Goal: Use online tool/utility: Use online tool/utility

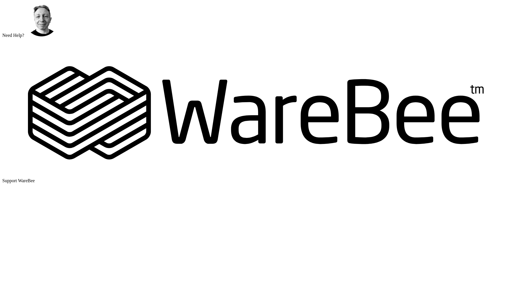
scroll to position [42, 0]
drag, startPoint x: 29, startPoint y: 91, endPoint x: 171, endPoint y: 93, distance: 141.8
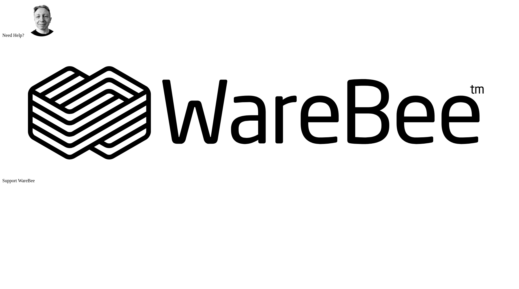
scroll to position [12, 0]
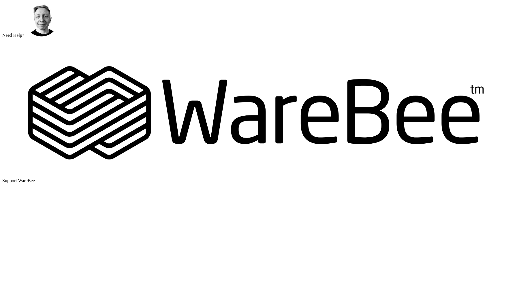
drag, startPoint x: 37, startPoint y: 85, endPoint x: 202, endPoint y: 87, distance: 165.2
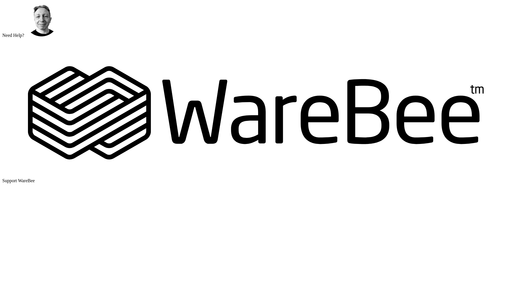
scroll to position [30, 0]
drag, startPoint x: 159, startPoint y: 104, endPoint x: 166, endPoint y: 104, distance: 6.9
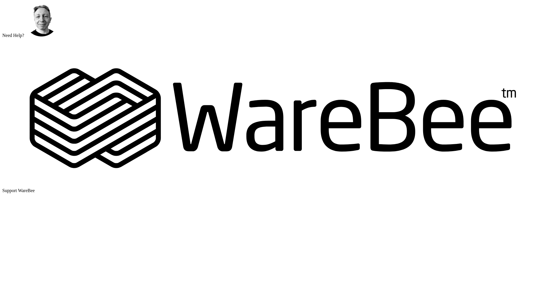
scroll to position [36, 0]
drag, startPoint x: 24, startPoint y: 120, endPoint x: 72, endPoint y: 118, distance: 48.7
drag, startPoint x: 32, startPoint y: 132, endPoint x: 58, endPoint y: 132, distance: 26.5
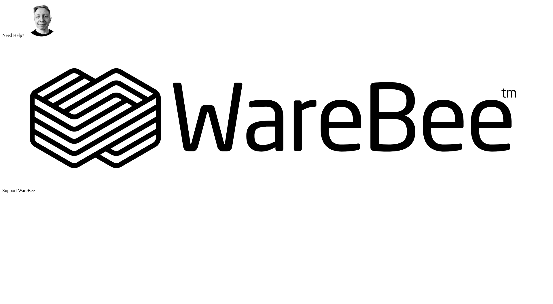
drag, startPoint x: 41, startPoint y: 116, endPoint x: 89, endPoint y: 127, distance: 49.3
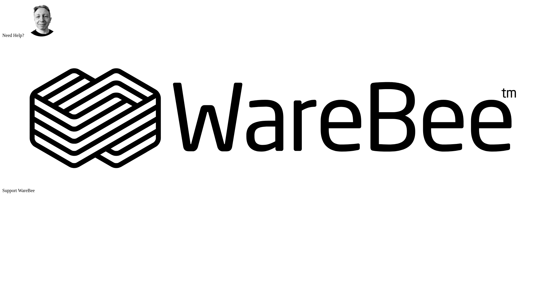
scroll to position [54, 0]
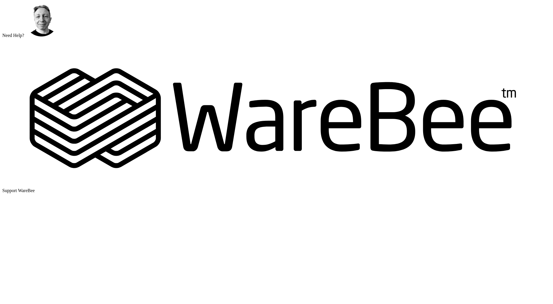
scroll to position [6, 0]
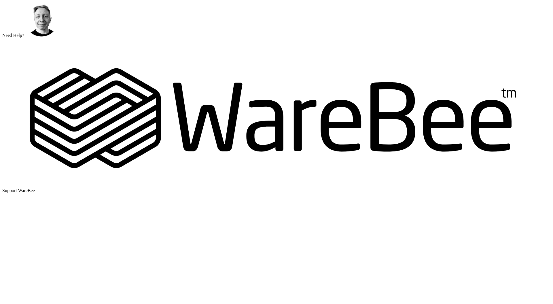
scroll to position [42, 0]
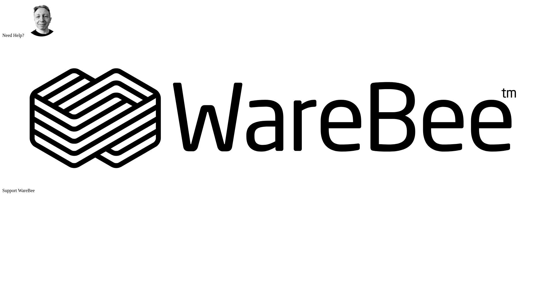
scroll to position [54, 0]
drag, startPoint x: 42, startPoint y: 95, endPoint x: 165, endPoint y: 95, distance: 123.4
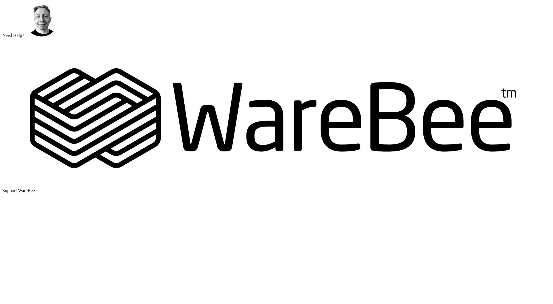
drag, startPoint x: 29, startPoint y: 112, endPoint x: 61, endPoint y: 120, distance: 34.1
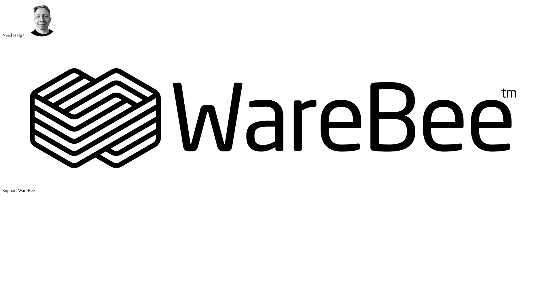
drag, startPoint x: 107, startPoint y: 122, endPoint x: 17, endPoint y: 111, distance: 90.8
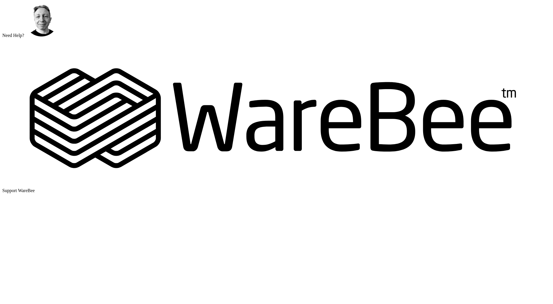
scroll to position [48, 0]
drag, startPoint x: 109, startPoint y: 121, endPoint x: 17, endPoint y: 106, distance: 93.5
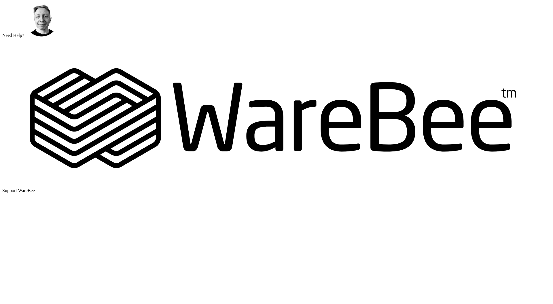
drag, startPoint x: 103, startPoint y: 109, endPoint x: 108, endPoint y: 109, distance: 5.2
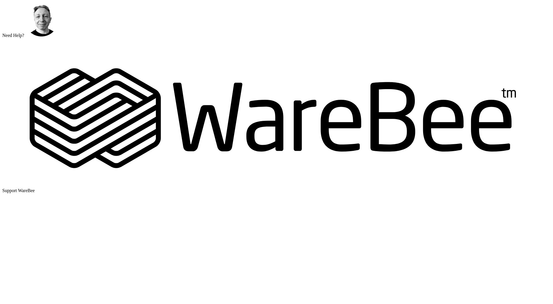
drag, startPoint x: 139, startPoint y: 110, endPoint x: 150, endPoint y: 110, distance: 11.2
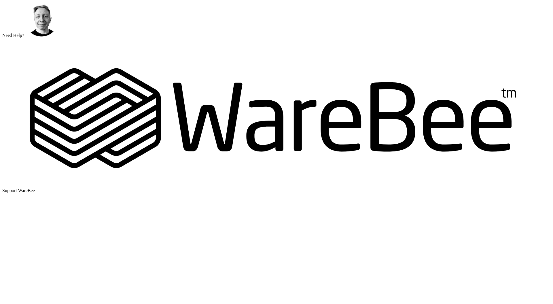
drag, startPoint x: 86, startPoint y: 121, endPoint x: 90, endPoint y: 121, distance: 3.2
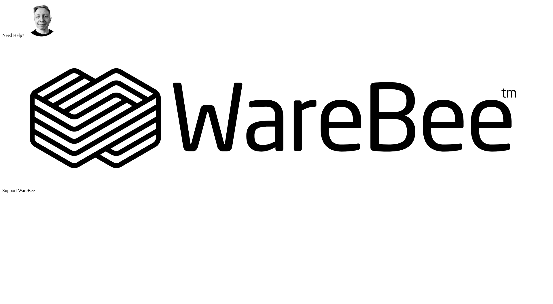
drag, startPoint x: 115, startPoint y: 124, endPoint x: 18, endPoint y: 125, distance: 97.4
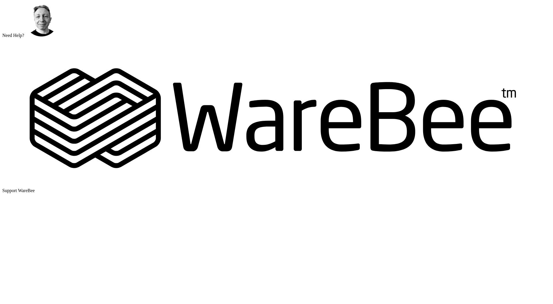
drag, startPoint x: 41, startPoint y: 114, endPoint x: 57, endPoint y: 113, distance: 16.2
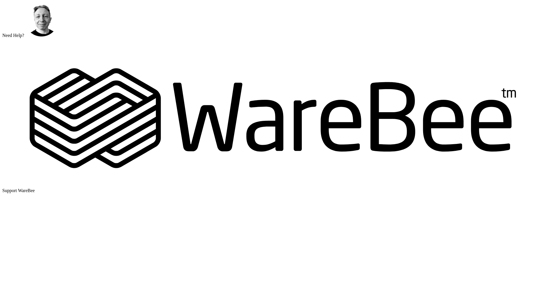
scroll to position [0, 0]
drag, startPoint x: 99, startPoint y: 117, endPoint x: 29, endPoint y: 77, distance: 80.8
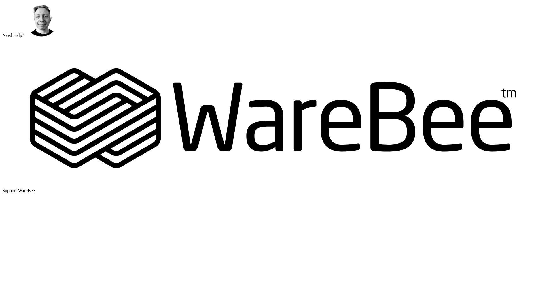
drag, startPoint x: 205, startPoint y: 119, endPoint x: 0, endPoint y: 109, distance: 204.9
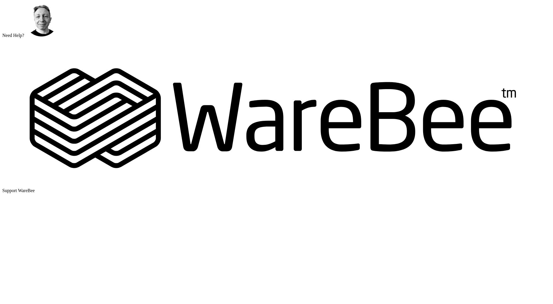
drag, startPoint x: 76, startPoint y: 96, endPoint x: 34, endPoint y: 97, distance: 42.4
drag, startPoint x: 33, startPoint y: 97, endPoint x: 27, endPoint y: 67, distance: 30.3
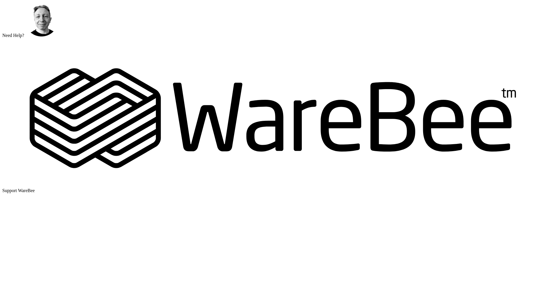
scroll to position [18, 0]
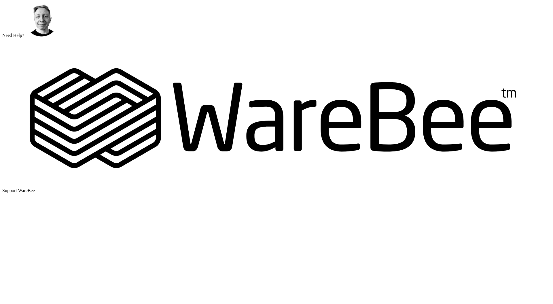
type textarea "**********"
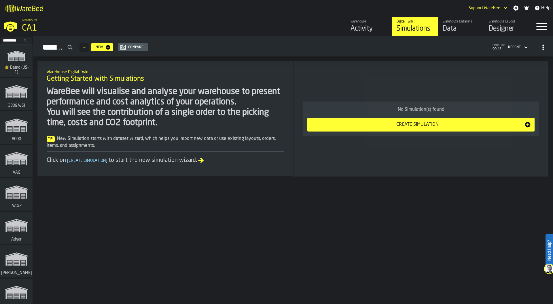
click at [9, 40] on input "Search..." at bounding box center [16, 40] width 30 height 6
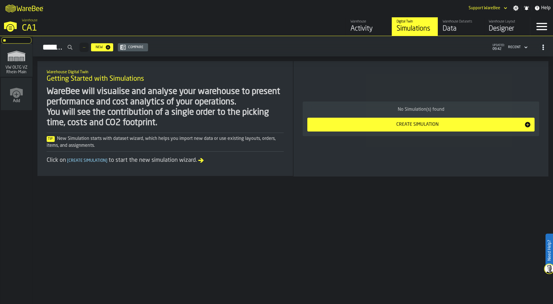
type input "**"
click at [14, 57] on icon "link-to-/wh/i/44979e6c-6f66-405e-9874-c1e29f02a54a/simulations" at bounding box center [17, 56] width 28 height 18
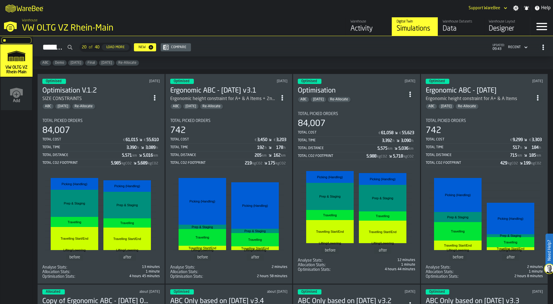
click at [95, 137] on div "Total Cost" at bounding box center [82, 139] width 80 height 4
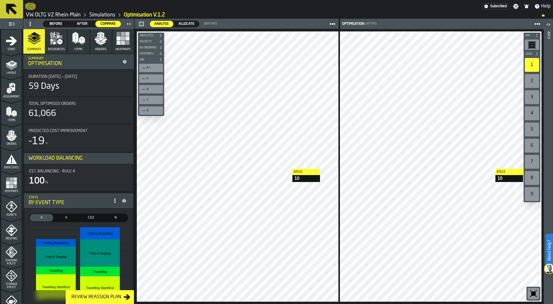
click at [529, 169] on div "Aisle 10 Aisle 10 Aisle 10 Bay Level 1 2 3 4 5 6 7 8 9 M A K I N G W A R E H O …" at bounding box center [340, 166] width 410 height 275
click at [83, 24] on span "After" at bounding box center [82, 23] width 21 height 5
